Goal: Task Accomplishment & Management: Use online tool/utility

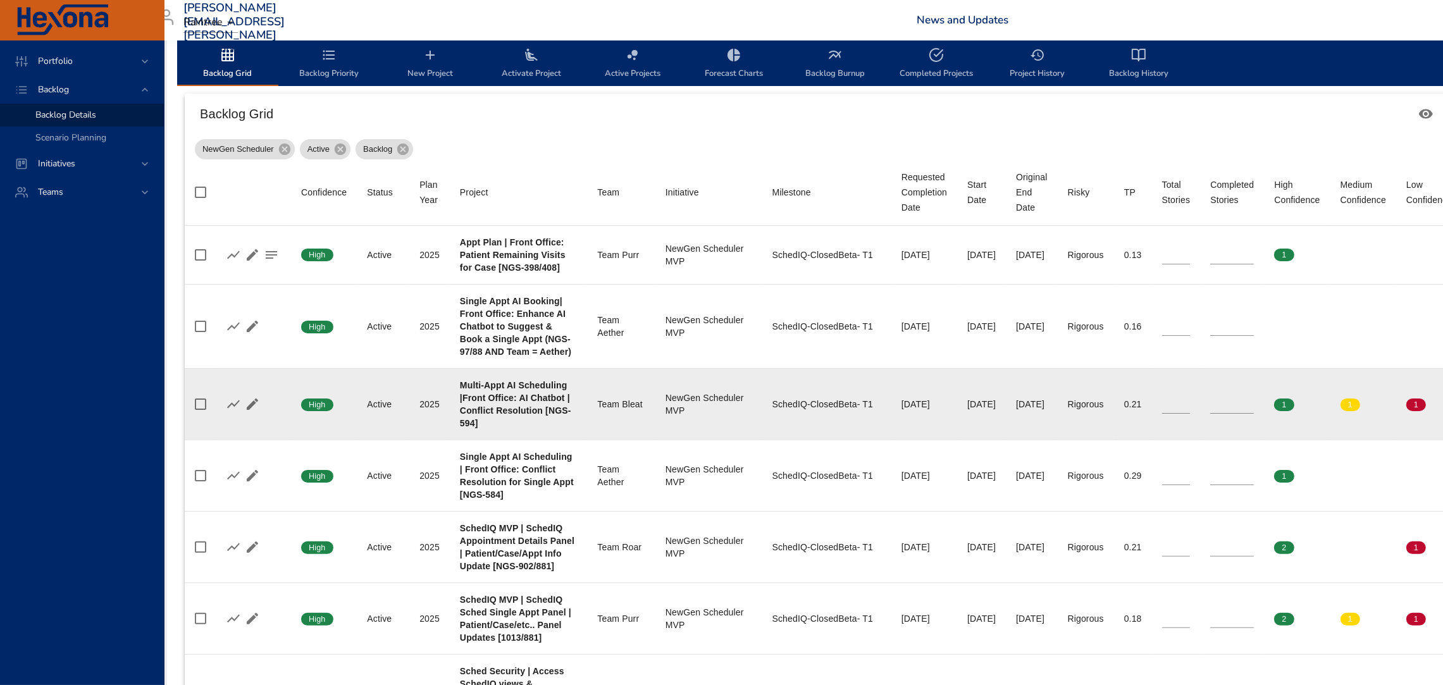
scroll to position [397, 23]
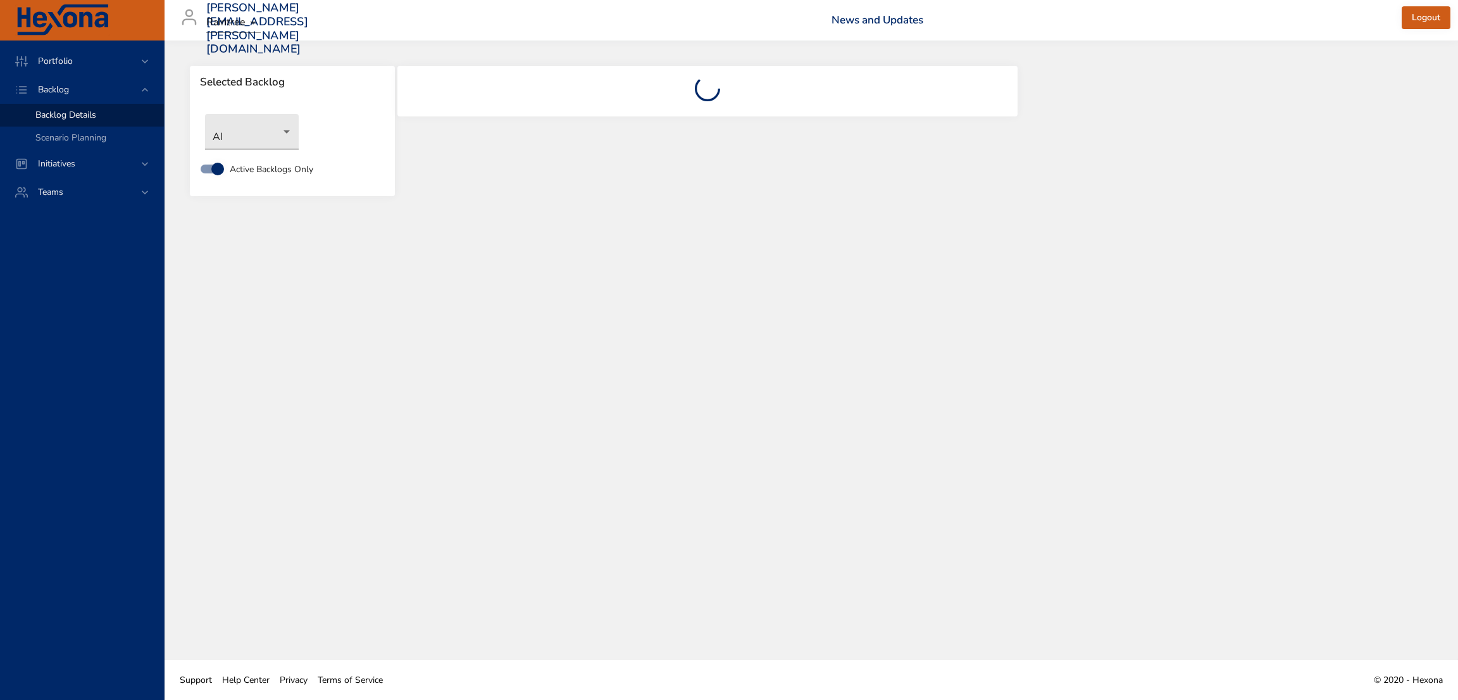
click at [290, 131] on body "Portfolio Backlog Backlog Details Scenario Planning Initiatives Teams [PERSON_N…" at bounding box center [729, 350] width 1458 height 700
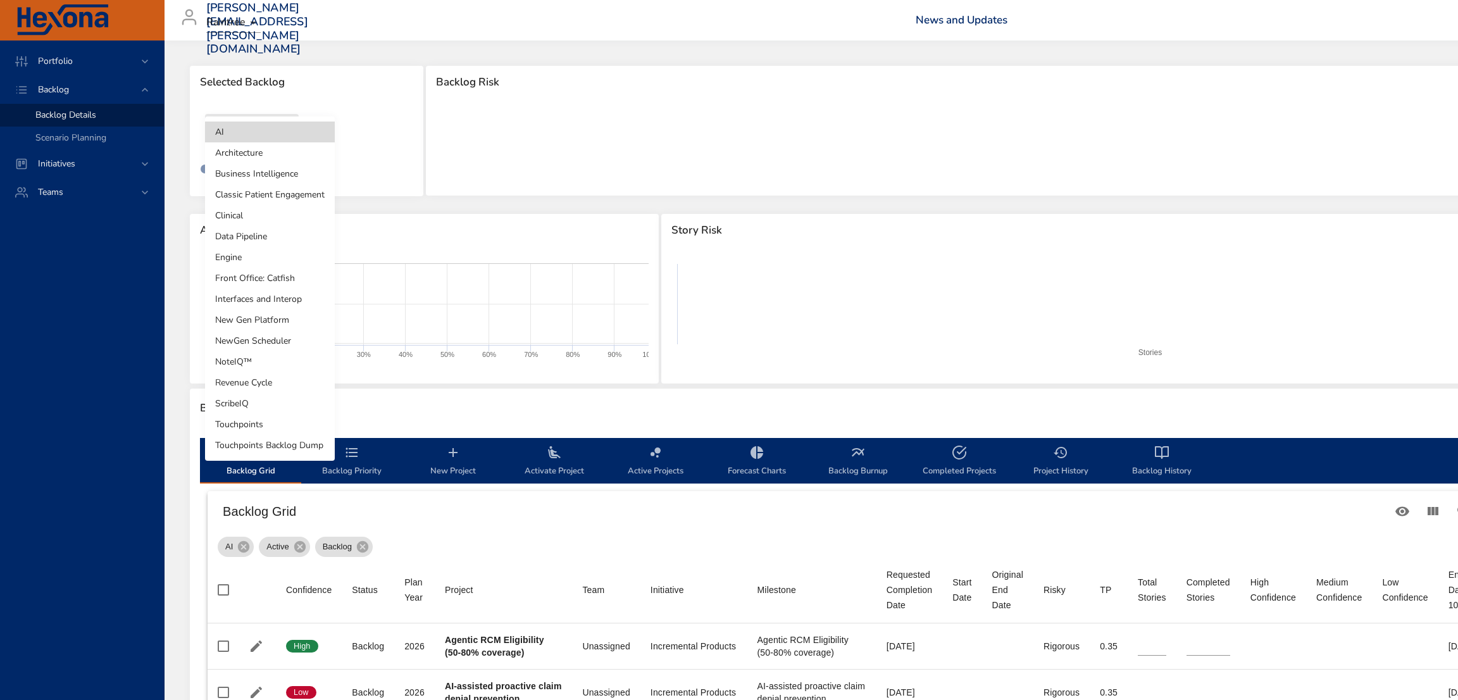
click at [287, 331] on li "NewGen Scheduler" at bounding box center [270, 340] width 130 height 21
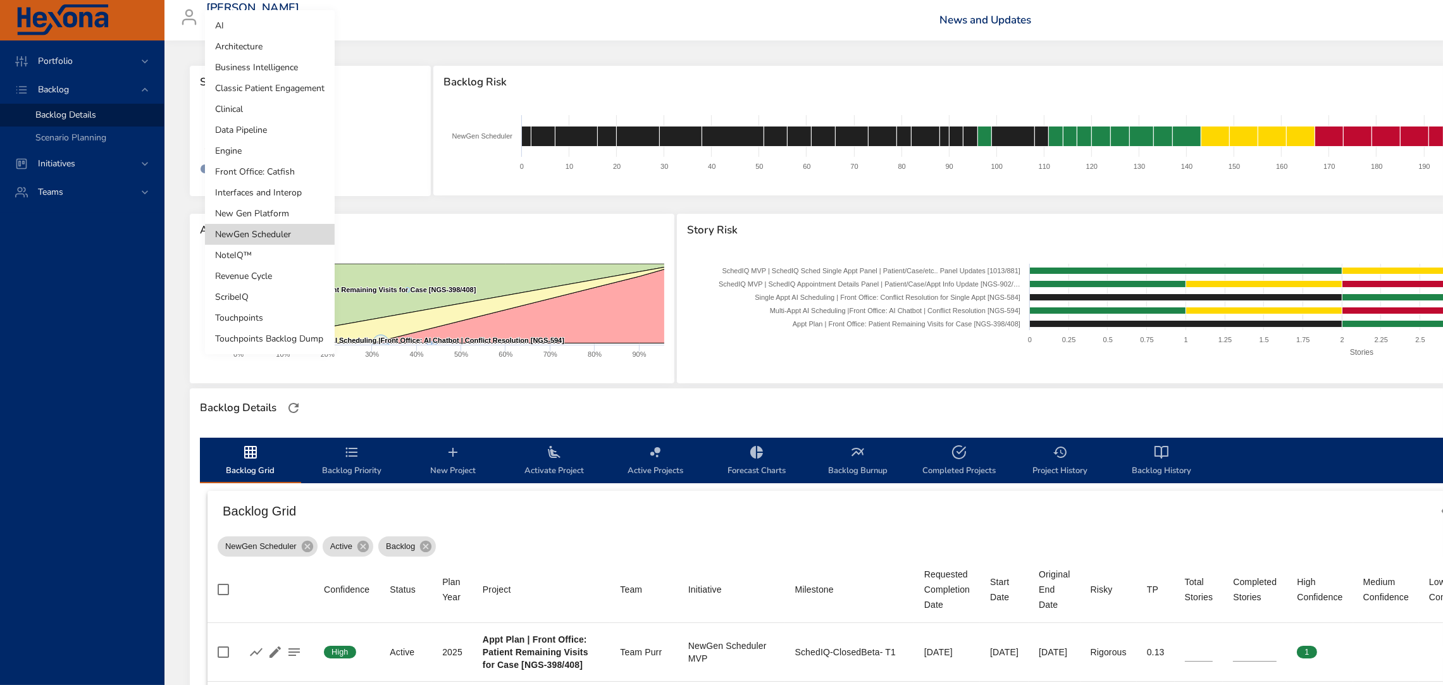
click at [293, 139] on body "Portfolio Backlog Backlog Details Scenario Planning Initiatives Teams [PERSON_N…" at bounding box center [721, 342] width 1443 height 685
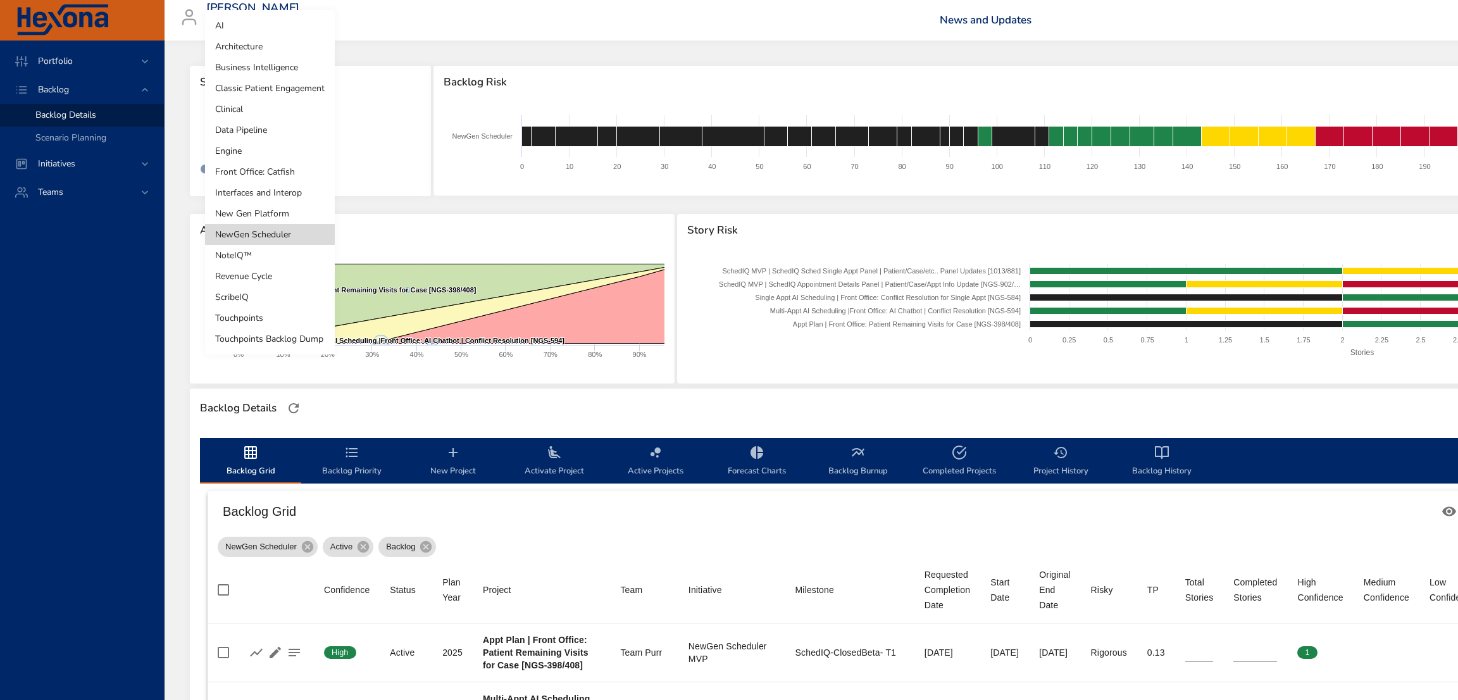
click at [419, 226] on div at bounding box center [729, 350] width 1458 height 700
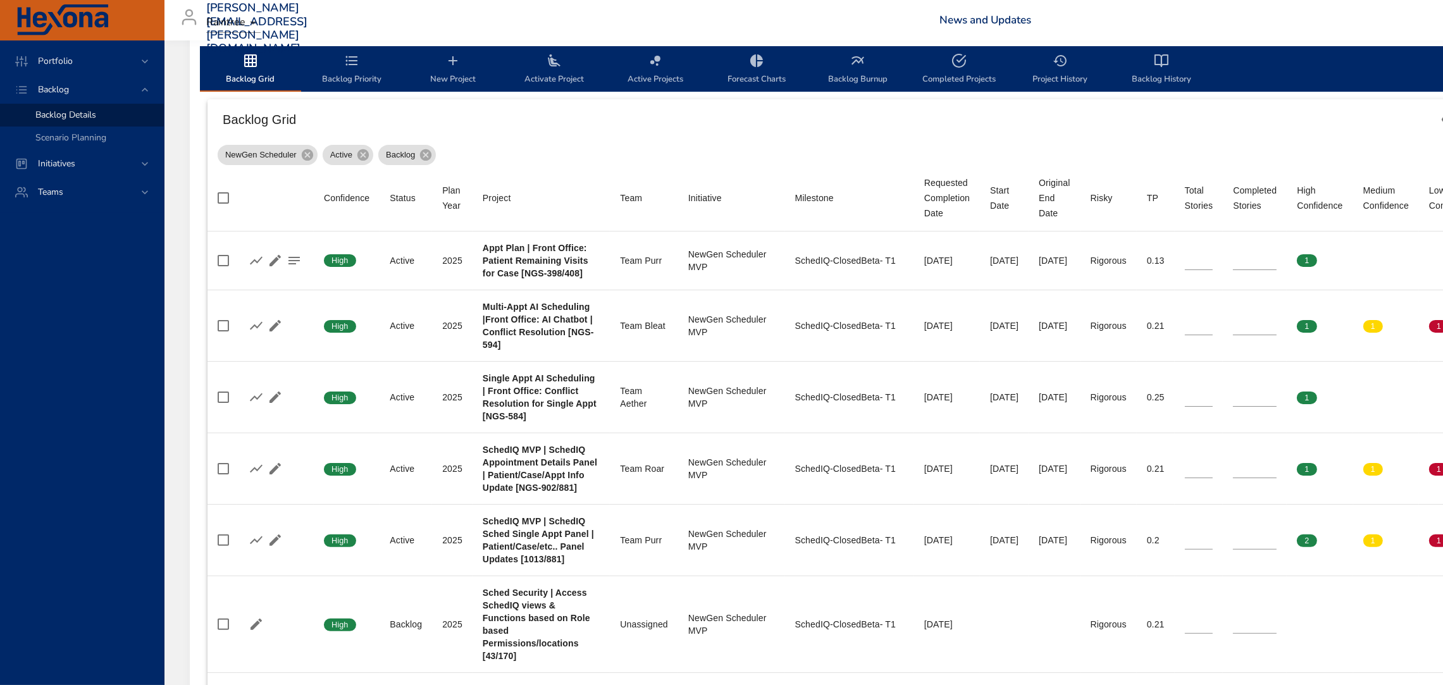
scroll to position [391, 0]
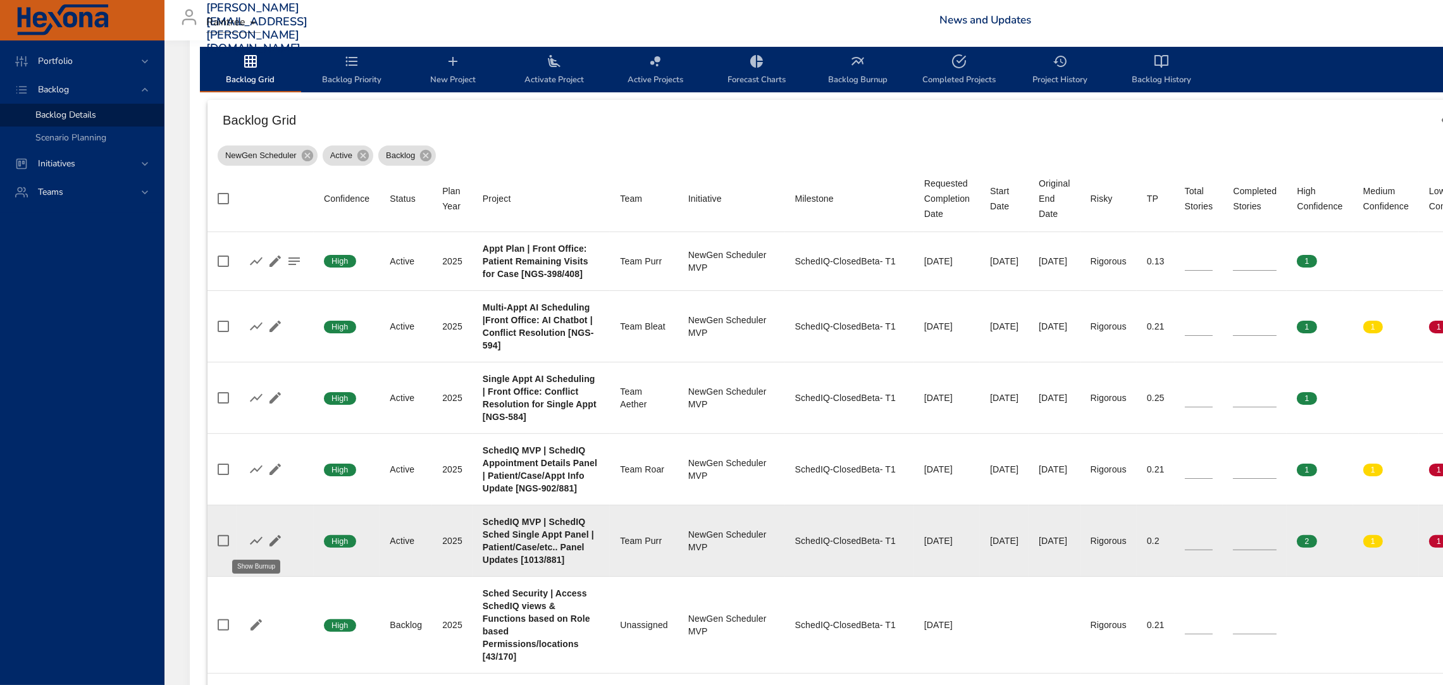
click at [258, 540] on icon "button" at bounding box center [256, 540] width 15 height 15
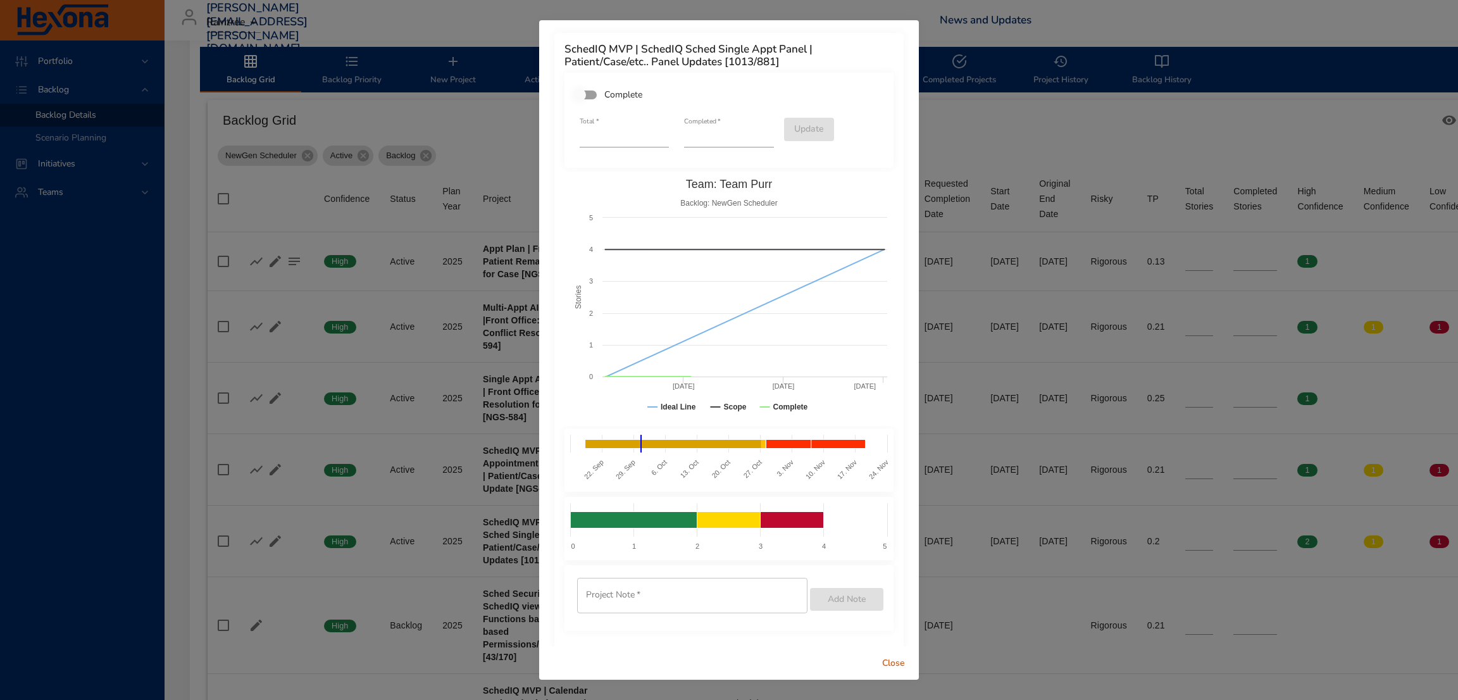
type input "*"
click at [758, 133] on input "*" at bounding box center [728, 137] width 89 height 20
click at [794, 131] on span "Update" at bounding box center [809, 129] width 30 height 16
type input "*"
click at [886, 656] on span "Close" at bounding box center [893, 663] width 30 height 16
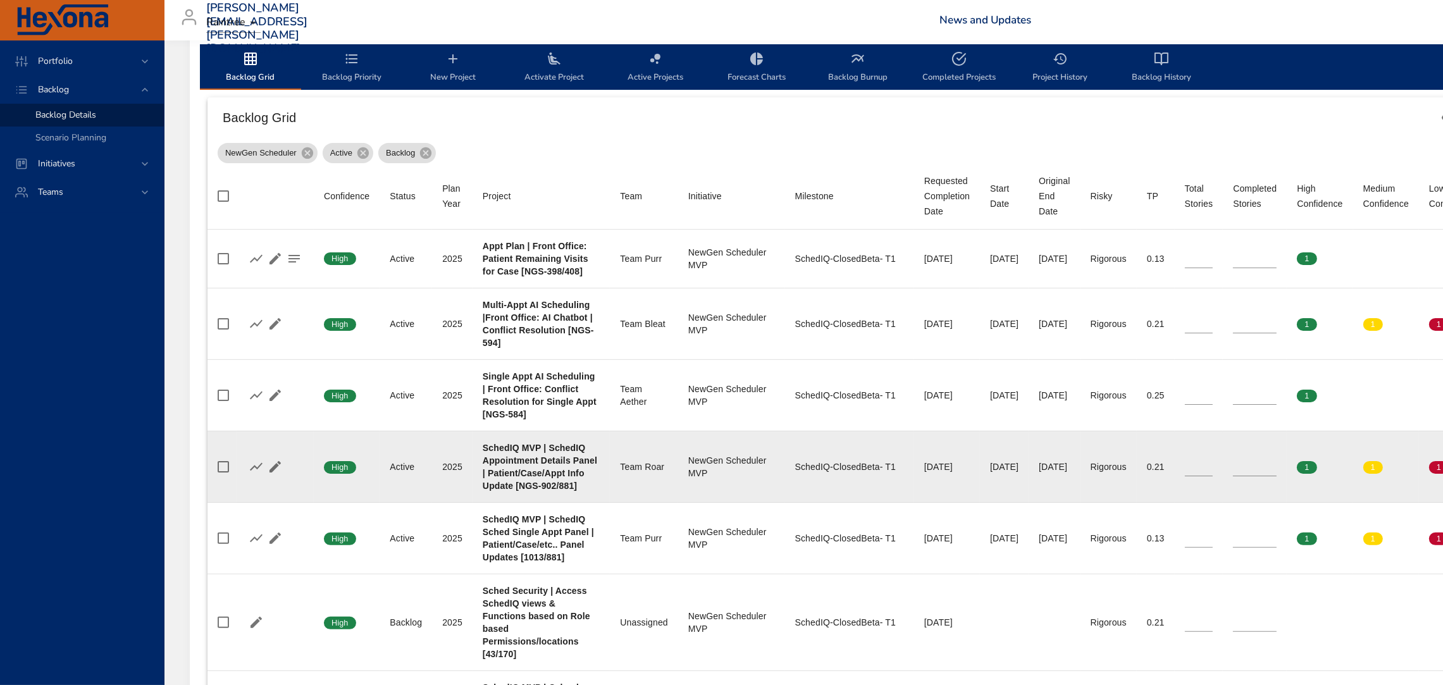
scroll to position [409, 0]
